Goal: Transaction & Acquisition: Book appointment/travel/reservation

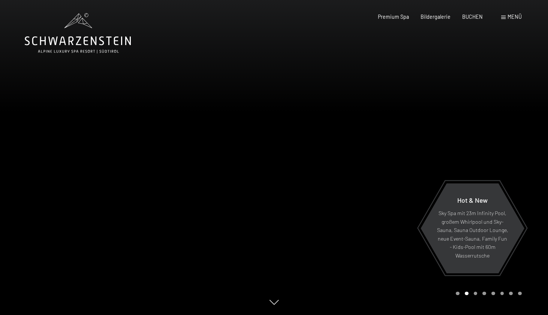
click at [521, 144] on div at bounding box center [411, 157] width 274 height 315
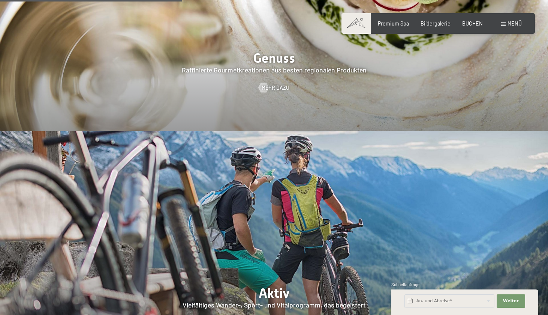
scroll to position [1298, 0]
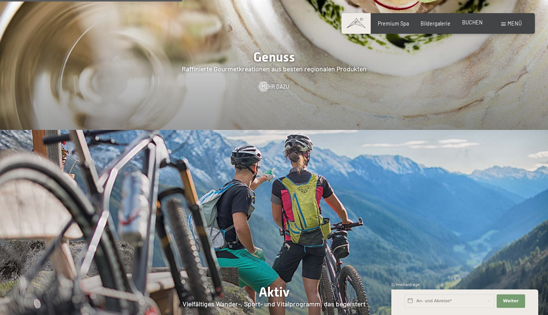
click at [475, 22] on span "BUCHEN" at bounding box center [472, 22] width 21 height 6
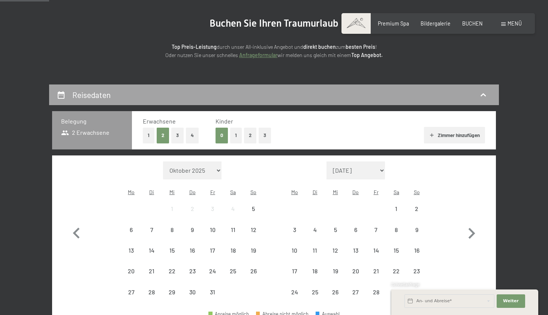
scroll to position [74, 0]
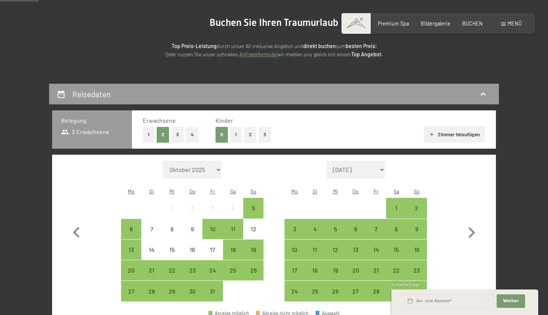
click at [236, 133] on button "1" at bounding box center [236, 134] width 12 height 15
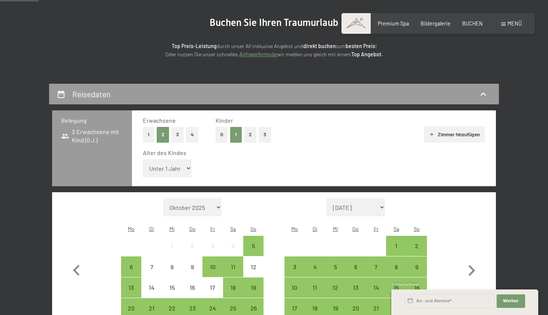
click at [164, 169] on div "Alter des Kindes Unter 1 Jahr 1 Jahr 2 Jahre 3 Jahre 4 Jahre 5 Jahre 6 Jahre 7 …" at bounding box center [314, 164] width 342 height 32
select select "6"
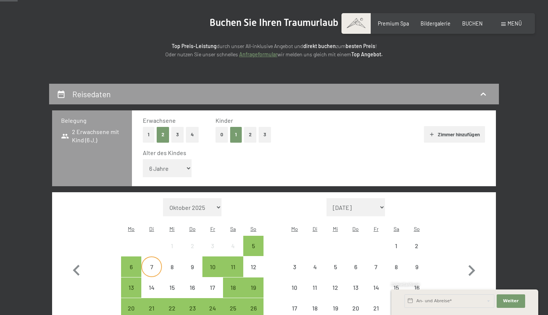
scroll to position [129, 0]
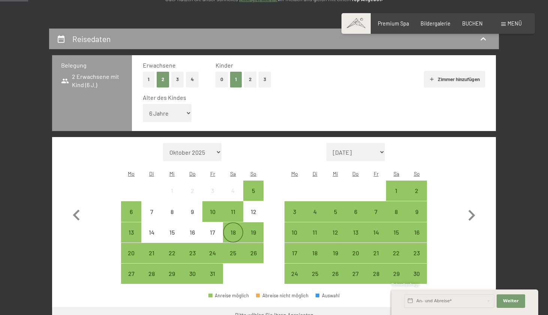
click at [231, 229] on div "18" at bounding box center [233, 238] width 19 height 19
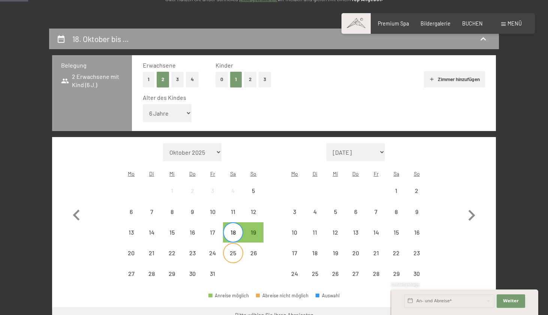
click at [231, 250] on div "25" at bounding box center [233, 259] width 19 height 19
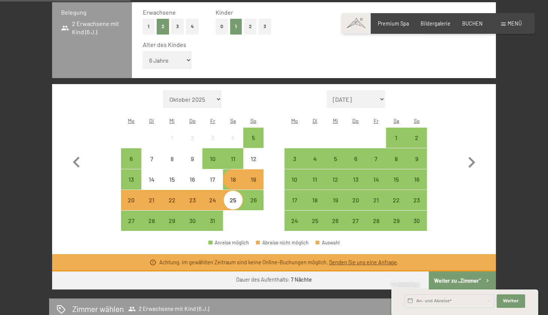
scroll to position [210, 0]
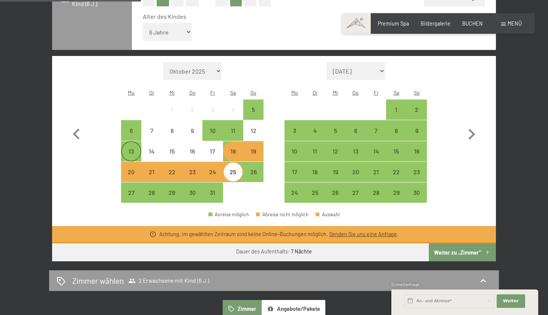
click at [129, 142] on div "13" at bounding box center [131, 151] width 19 height 19
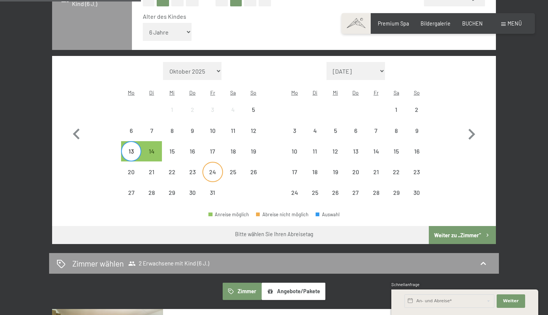
click at [215, 169] on div "24" at bounding box center [212, 178] width 19 height 19
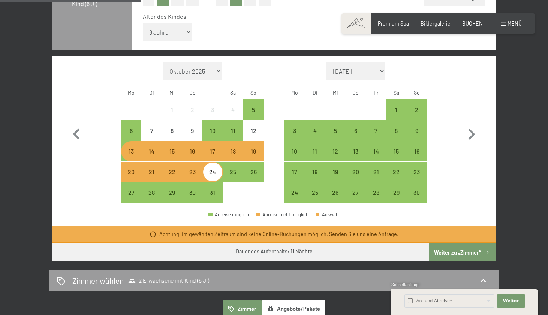
click at [187, 148] on div "16" at bounding box center [192, 157] width 19 height 19
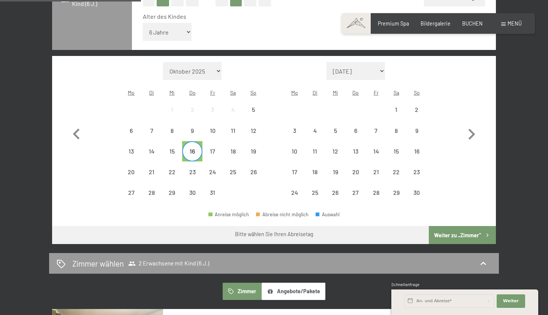
click at [187, 148] on div "16" at bounding box center [192, 157] width 19 height 19
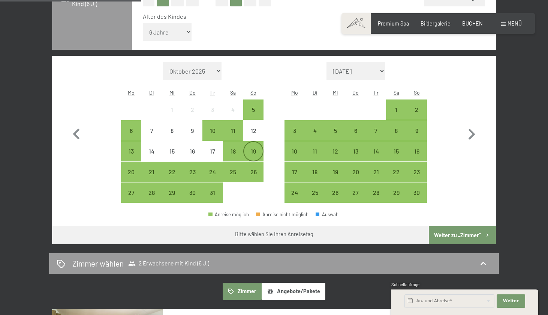
click at [248, 148] on div "19" at bounding box center [253, 157] width 19 height 19
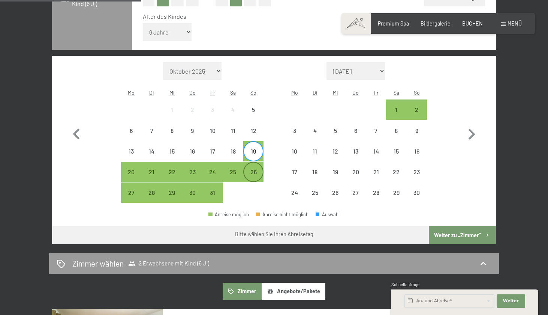
click at [250, 169] on div "26" at bounding box center [253, 178] width 19 height 19
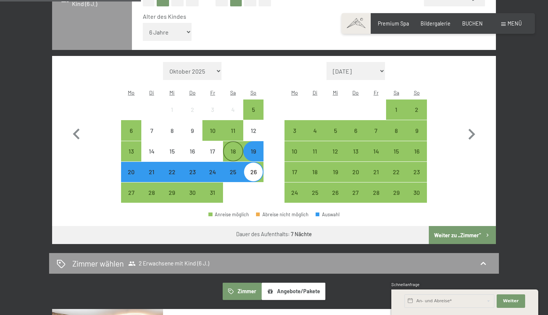
click at [235, 148] on div "18" at bounding box center [233, 157] width 19 height 19
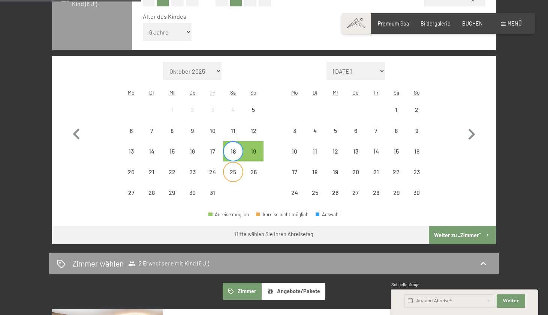
click at [234, 169] on div "25" at bounding box center [233, 178] width 19 height 19
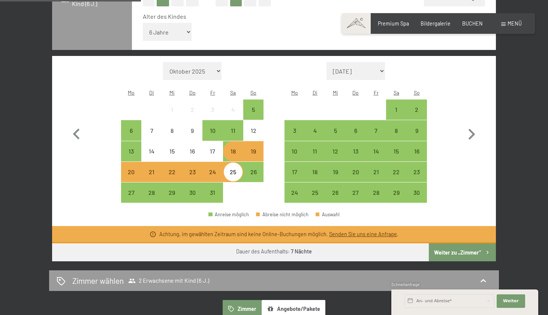
click at [232, 148] on div "18" at bounding box center [233, 157] width 19 height 19
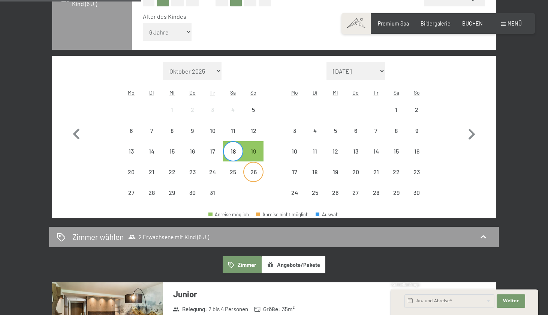
click at [251, 169] on div "26" at bounding box center [253, 178] width 19 height 19
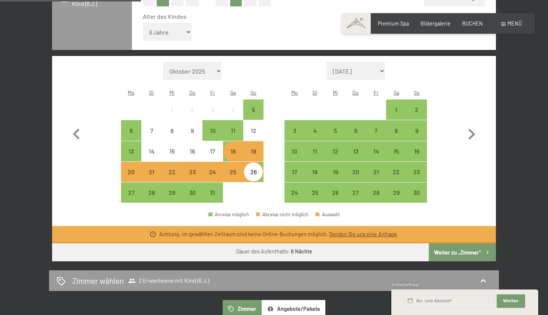
click at [234, 148] on div "18" at bounding box center [233, 157] width 19 height 19
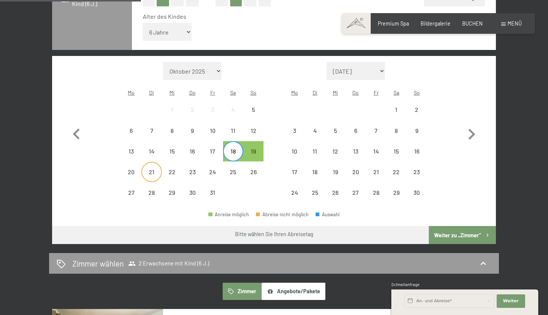
click at [154, 169] on div "21" at bounding box center [151, 178] width 19 height 19
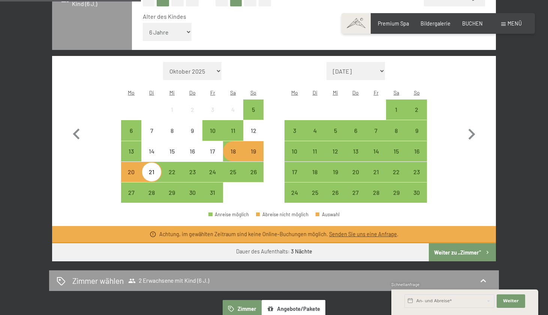
click at [229, 148] on div "18" at bounding box center [233, 157] width 19 height 19
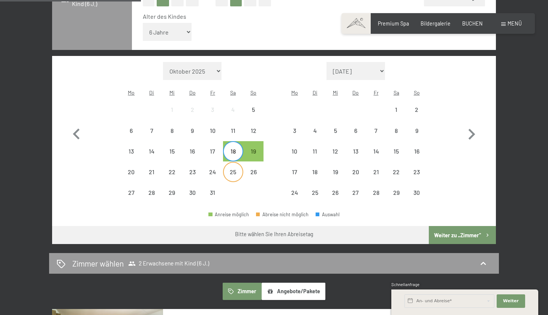
click at [234, 169] on div "25" at bounding box center [233, 178] width 19 height 19
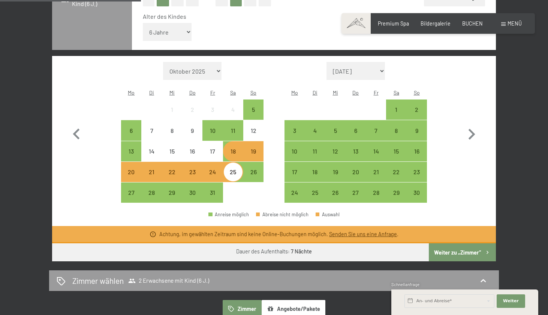
click at [234, 148] on div "18" at bounding box center [233, 157] width 19 height 19
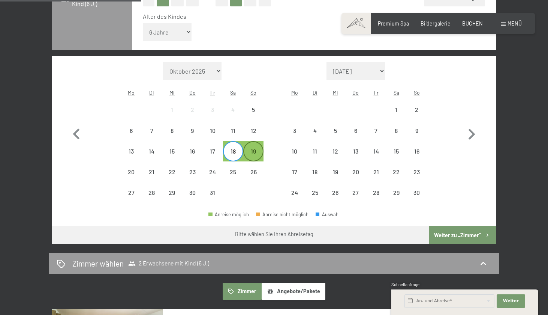
click at [254, 142] on div "19" at bounding box center [253, 151] width 19 height 19
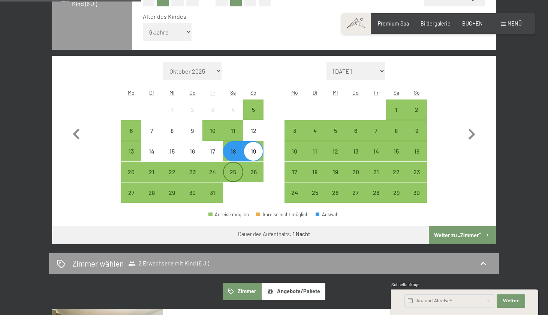
click at [237, 169] on div "25" at bounding box center [233, 178] width 19 height 19
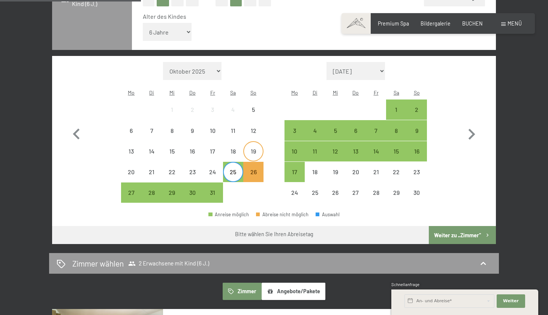
click at [253, 148] on div "19" at bounding box center [253, 157] width 19 height 19
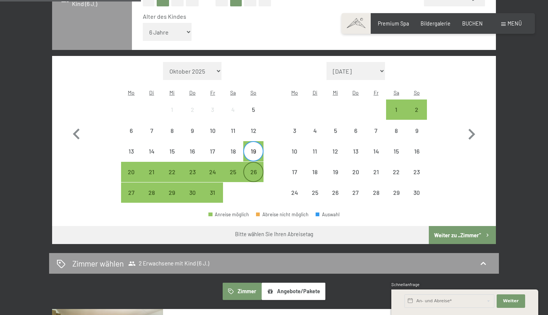
click at [253, 169] on div "26" at bounding box center [253, 178] width 19 height 19
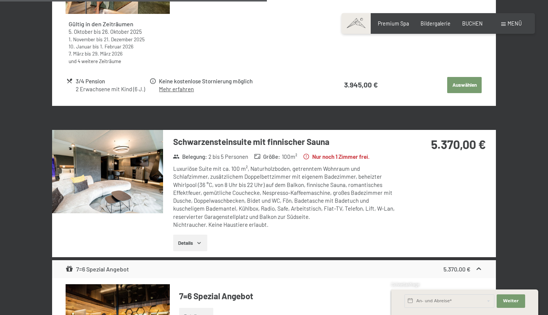
scroll to position [712, 0]
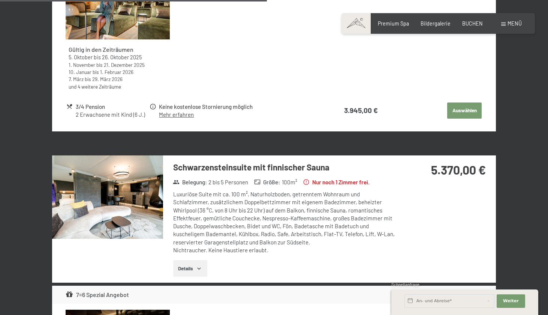
click at [134, 180] on img at bounding box center [107, 196] width 111 height 83
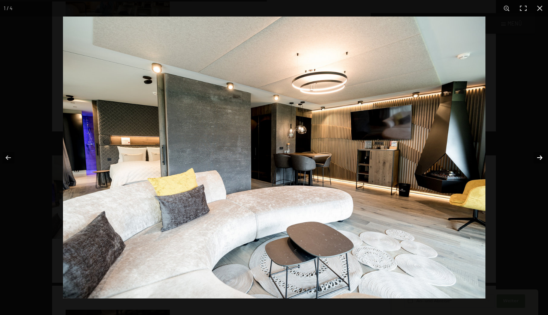
click at [540, 157] on button "button" at bounding box center [535, 157] width 26 height 37
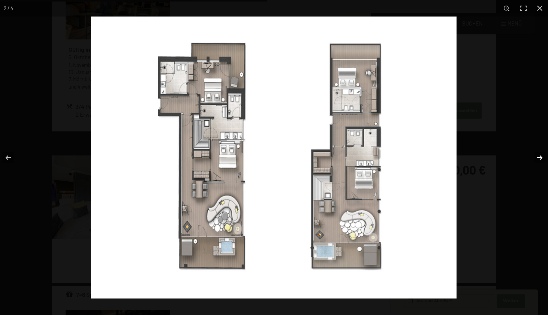
click at [540, 157] on button "button" at bounding box center [535, 157] width 26 height 37
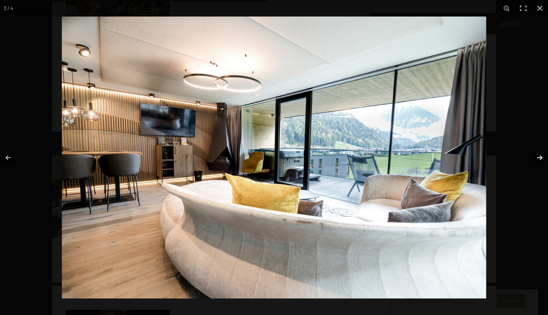
click at [544, 164] on button "button" at bounding box center [535, 157] width 26 height 37
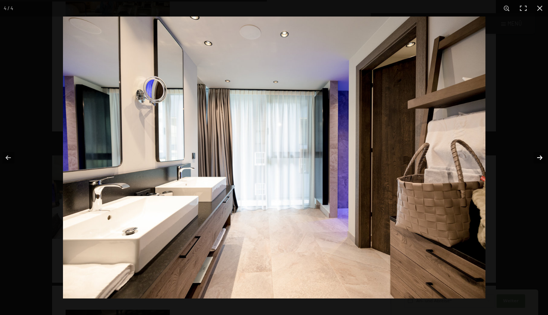
click at [544, 164] on button "button" at bounding box center [535, 157] width 26 height 37
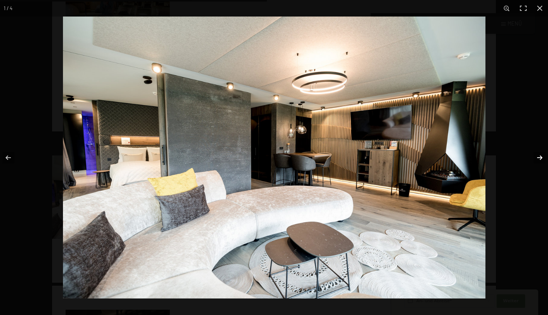
click at [544, 164] on button "button" at bounding box center [535, 157] width 26 height 37
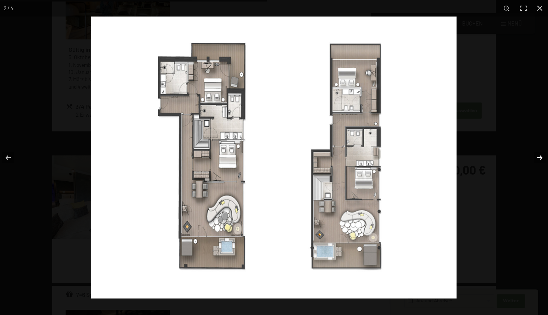
click at [544, 164] on button "button" at bounding box center [535, 157] width 26 height 37
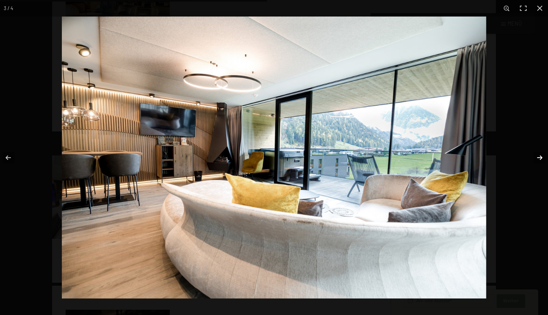
click at [544, 164] on button "button" at bounding box center [535, 157] width 26 height 37
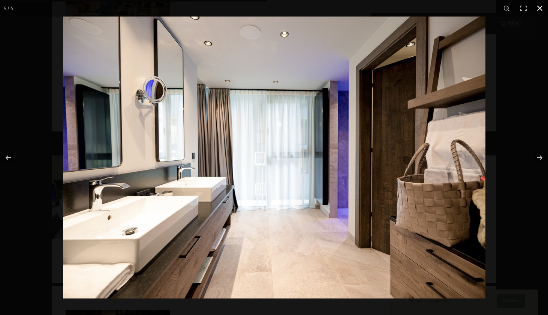
click at [538, 9] on button "button" at bounding box center [540, 8] width 16 height 16
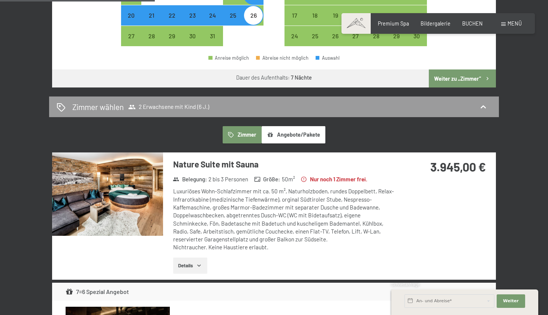
scroll to position [341, 0]
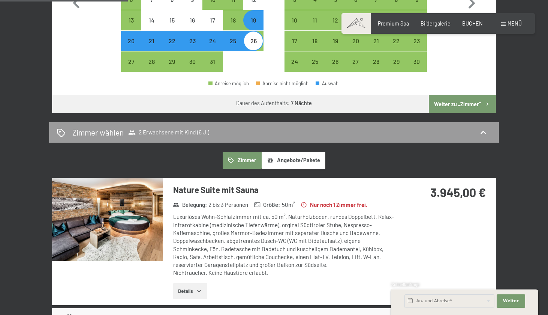
click at [100, 179] on img at bounding box center [107, 219] width 111 height 83
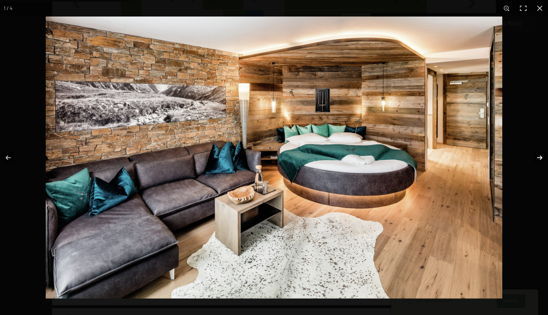
click at [541, 157] on button "button" at bounding box center [535, 157] width 26 height 37
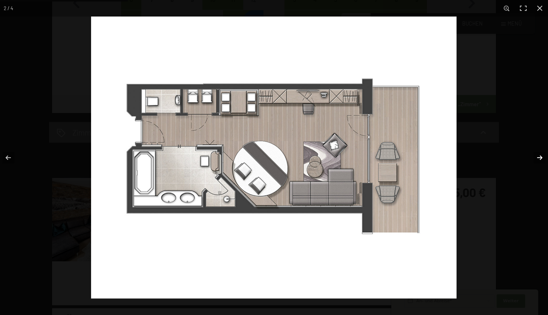
click at [541, 157] on button "button" at bounding box center [535, 157] width 26 height 37
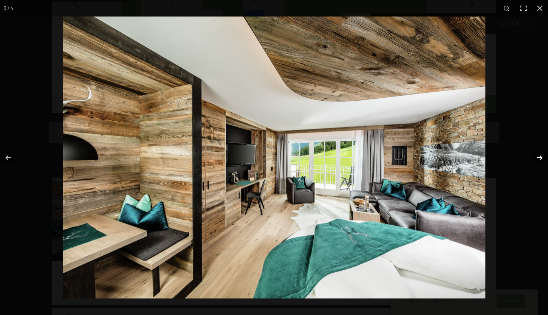
click at [541, 157] on button "button" at bounding box center [535, 157] width 26 height 37
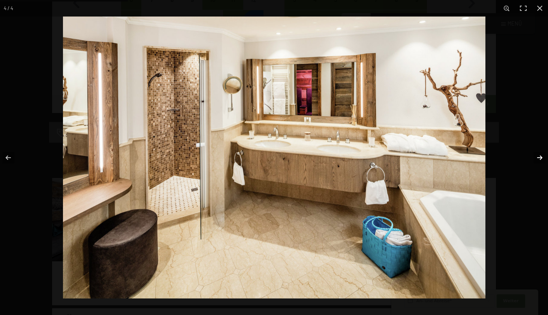
click at [541, 157] on button "button" at bounding box center [535, 157] width 26 height 37
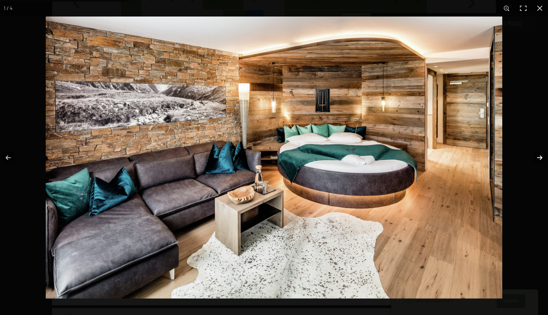
click at [541, 157] on button "button" at bounding box center [535, 157] width 26 height 37
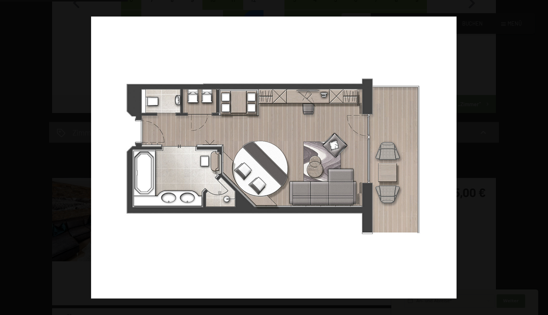
click at [541, 157] on button "button" at bounding box center [535, 157] width 26 height 37
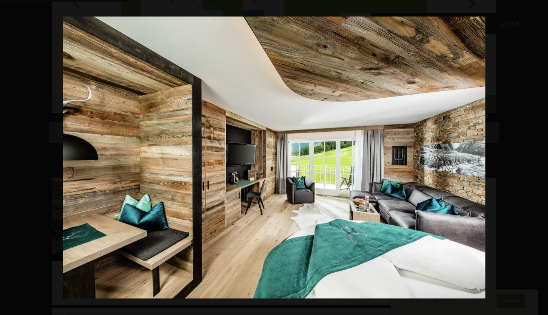
click at [541, 157] on button "button" at bounding box center [535, 157] width 26 height 37
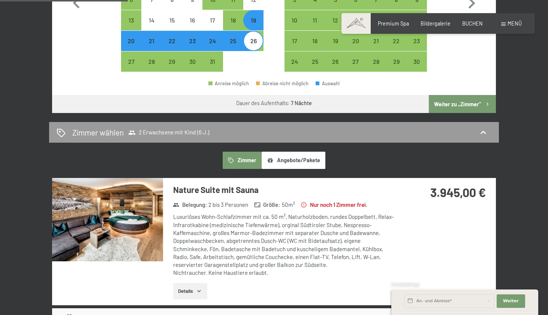
click at [0, 0] on div at bounding box center [0, 0] width 0 height 0
click at [131, 195] on img at bounding box center [107, 219] width 111 height 83
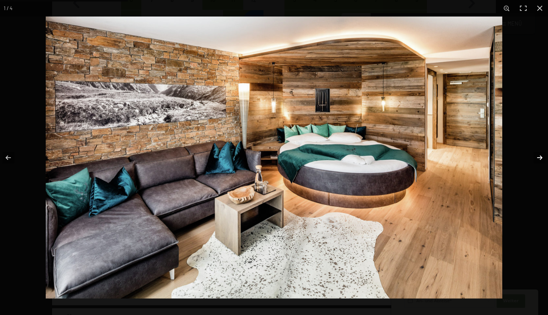
click at [535, 155] on button "button" at bounding box center [535, 157] width 26 height 37
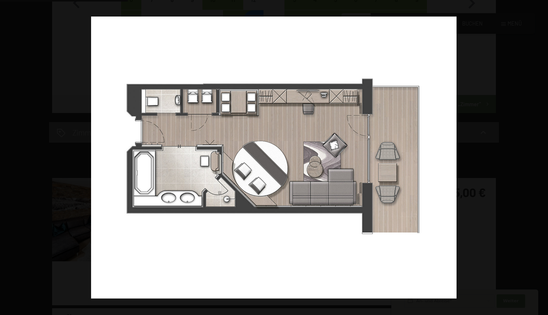
click at [535, 155] on button "button" at bounding box center [535, 157] width 26 height 37
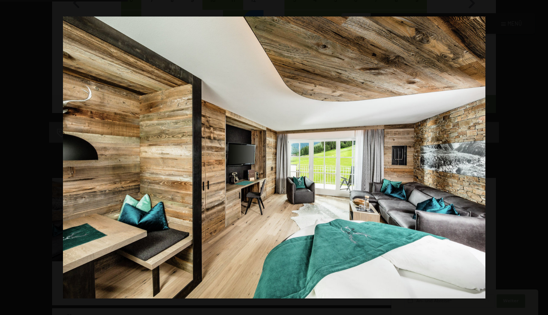
click at [535, 155] on button "button" at bounding box center [535, 157] width 26 height 37
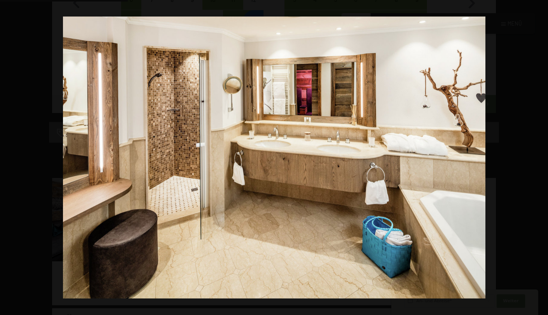
click at [535, 155] on button "button" at bounding box center [535, 157] width 26 height 37
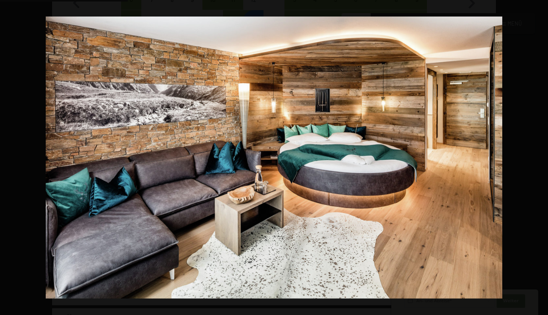
click at [535, 155] on button "button" at bounding box center [535, 157] width 26 height 37
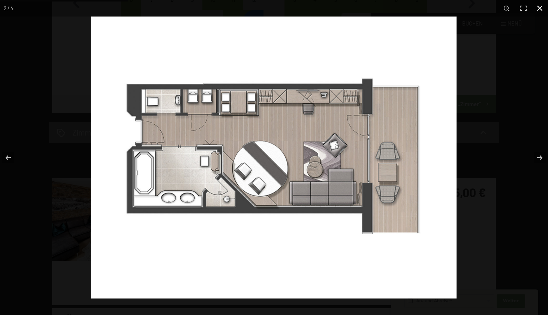
click at [508, 133] on div at bounding box center [365, 173] width 548 height 315
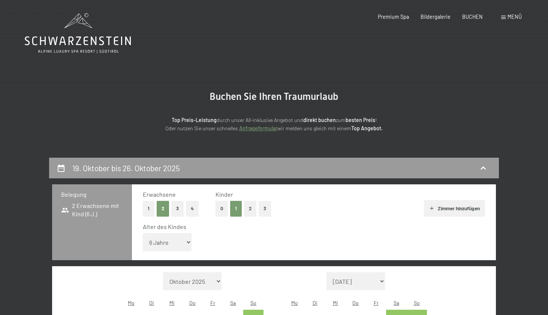
scroll to position [0, 0]
